Goal: Information Seeking & Learning: Learn about a topic

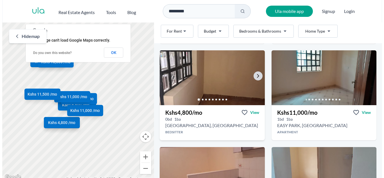
scroll to position [314, 0]
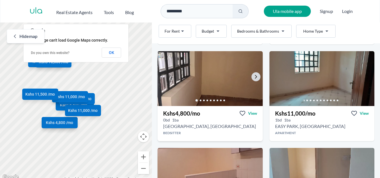
click at [208, 76] on img at bounding box center [210, 79] width 110 height 58
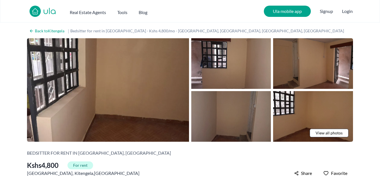
click at [332, 132] on span "View all photos" at bounding box center [328, 133] width 27 height 6
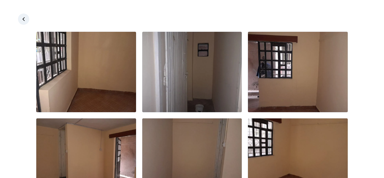
click at [26, 23] on link at bounding box center [23, 18] width 11 height 11
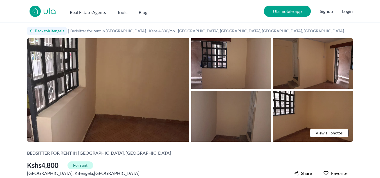
click at [32, 34] on link "Back to Kitengela" at bounding box center [47, 31] width 40 height 8
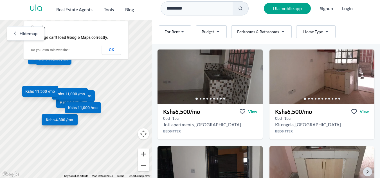
scroll to position [21, 0]
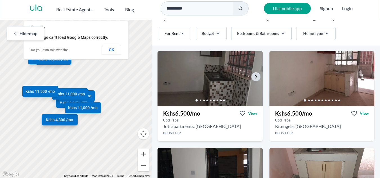
click at [241, 96] on div at bounding box center [209, 100] width 105 height 11
click at [218, 90] on img at bounding box center [210, 79] width 110 height 58
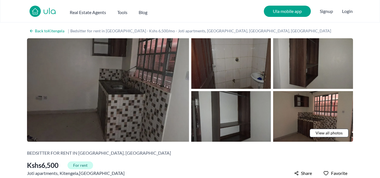
click at [318, 132] on span "View all photos" at bounding box center [328, 133] width 27 height 6
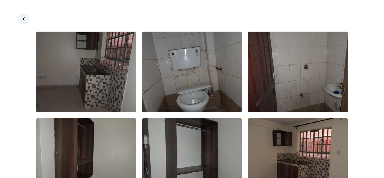
click at [28, 19] on link at bounding box center [23, 18] width 11 height 11
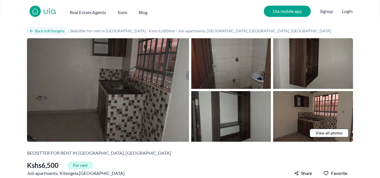
click at [40, 31] on h2 "Back to Kitengela" at bounding box center [50, 31] width 30 height 6
